Goal: Navigation & Orientation: Find specific page/section

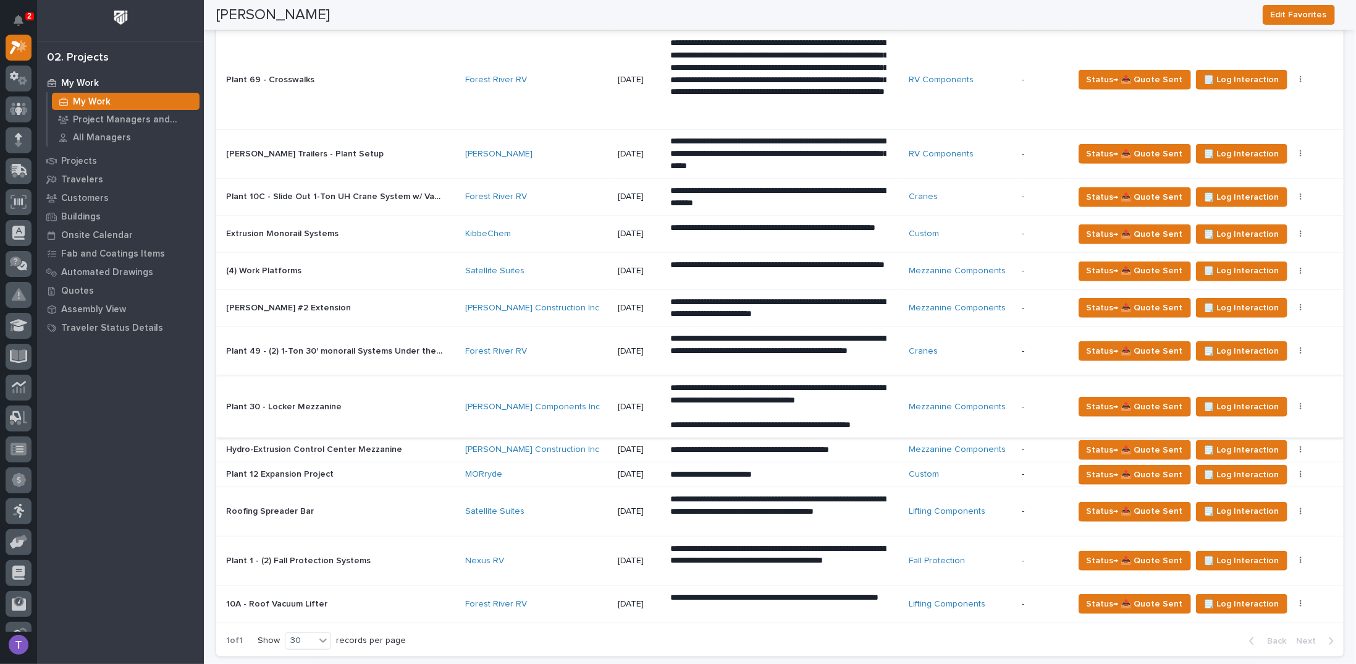
scroll to position [556, 0]
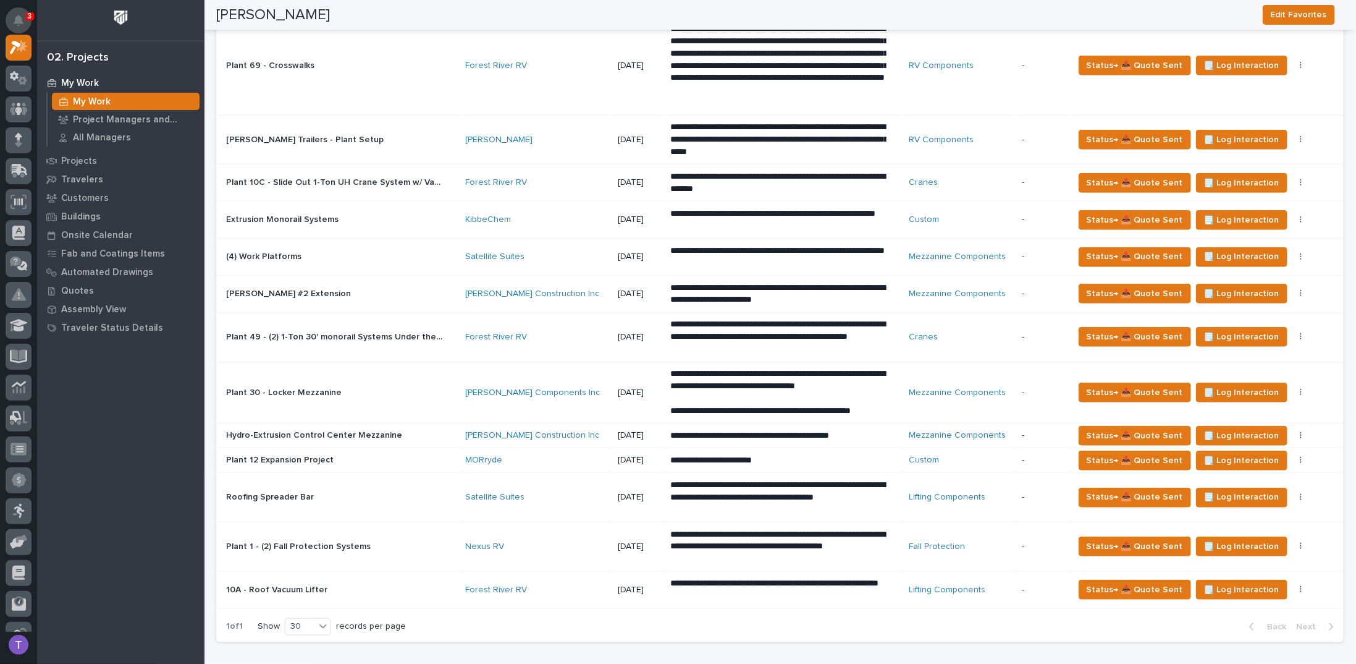
click at [19, 17] on icon "Notifications" at bounding box center [19, 20] width 10 height 11
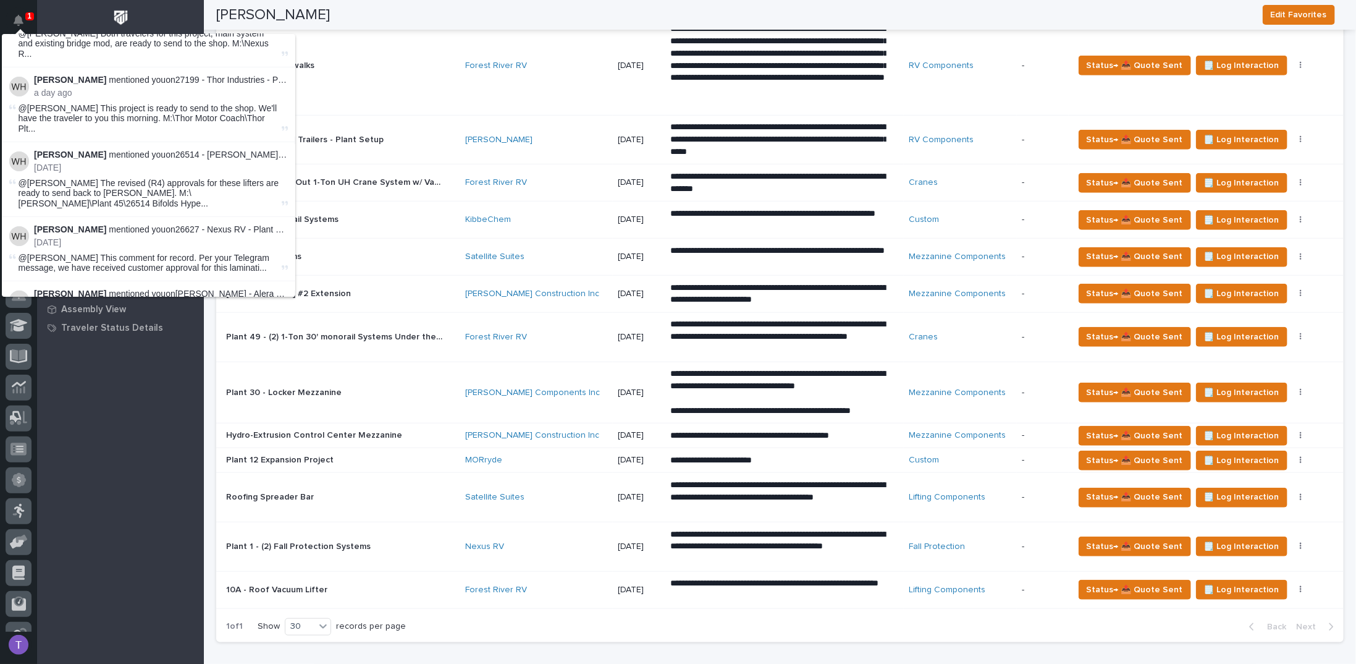
scroll to position [0, 0]
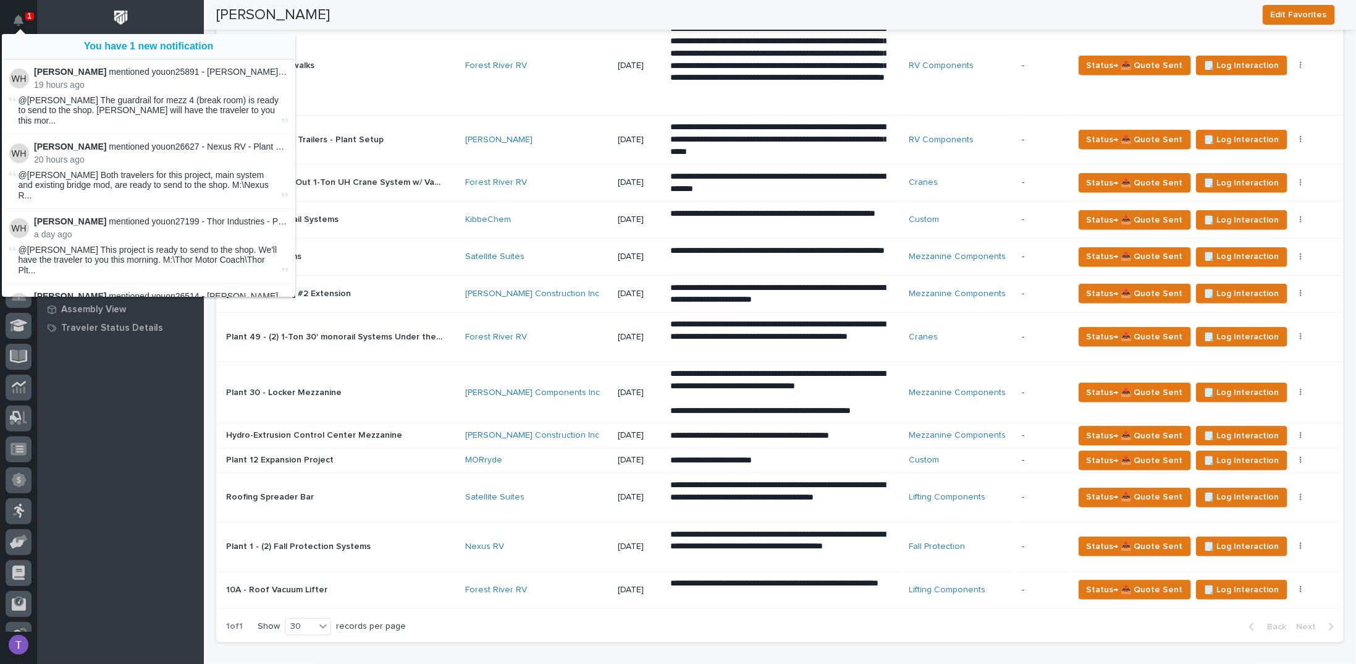
click at [321, 11] on div "Tim Ergle Edit Favorites" at bounding box center [775, 15] width 1119 height 30
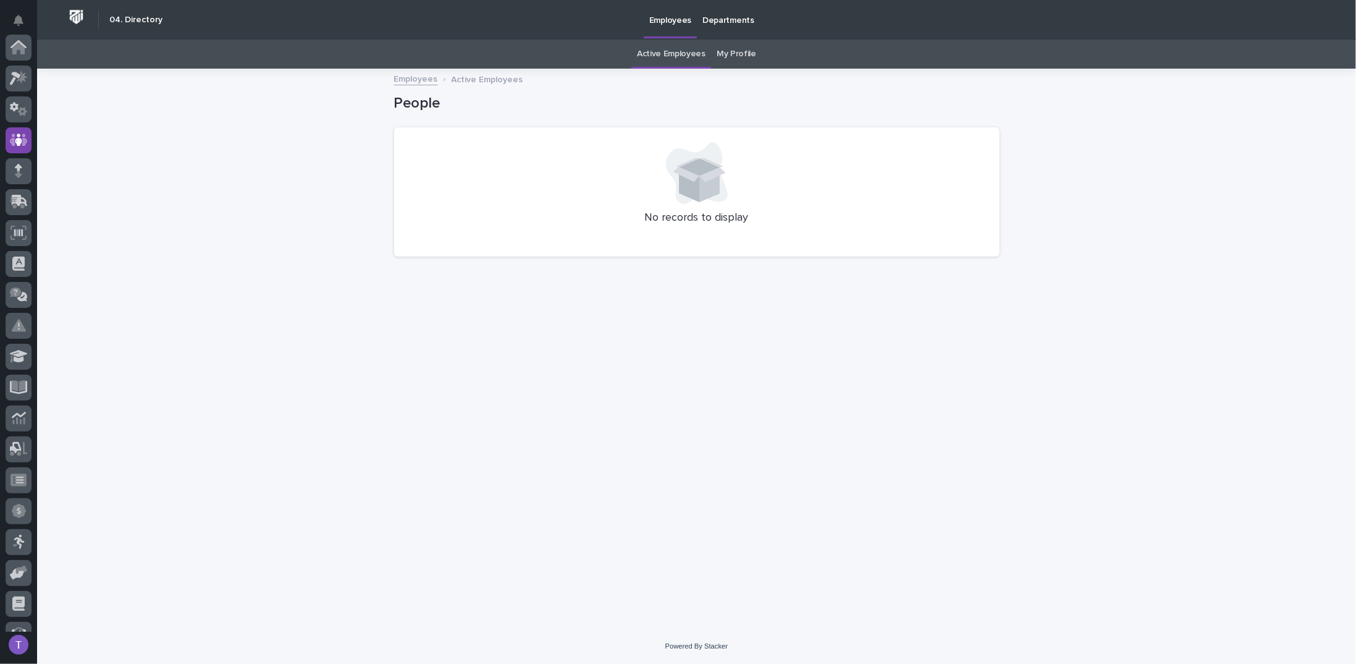
scroll to position [93, 0]
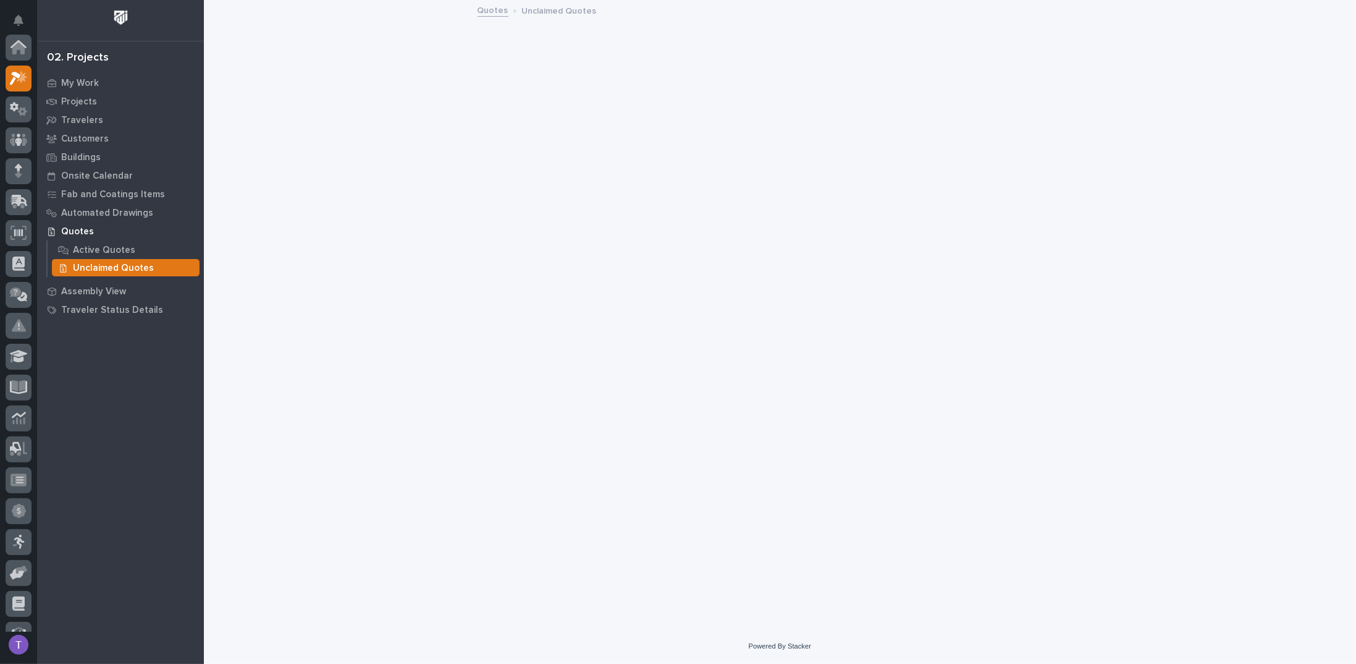
scroll to position [31, 0]
